Goal: Transaction & Acquisition: Subscribe to service/newsletter

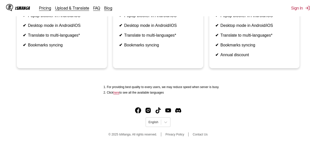
scroll to position [32, 0]
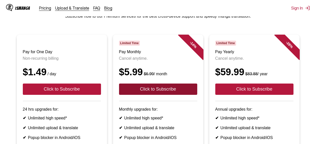
click at [154, 94] on button "Click to Subscribe" at bounding box center [158, 89] width 78 height 11
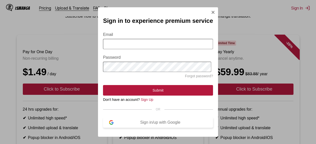
click at [157, 124] on div "Sign in/up with Google" at bounding box center [161, 122] width 94 height 5
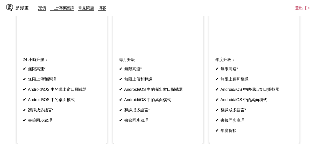
scroll to position [38, 0]
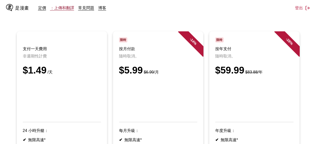
click at [66, 7] on link "：上傳和翻譯" at bounding box center [62, 7] width 24 height 5
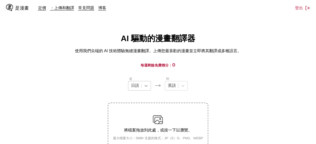
click at [147, 84] on icon at bounding box center [146, 85] width 5 height 5
click at [146, 87] on icon at bounding box center [146, 85] width 5 height 5
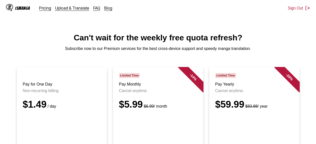
scroll to position [67, 0]
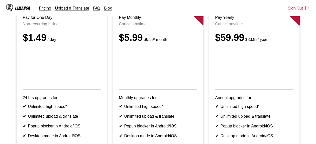
click at [169, 99] on article "- 14 % Limited Time Pay Monthly Cancel anytime. $5.99 $6.99 / month Monthly upg…" at bounding box center [158, 89] width 90 height 178
